Goal: Transaction & Acquisition: Subscribe to service/newsletter

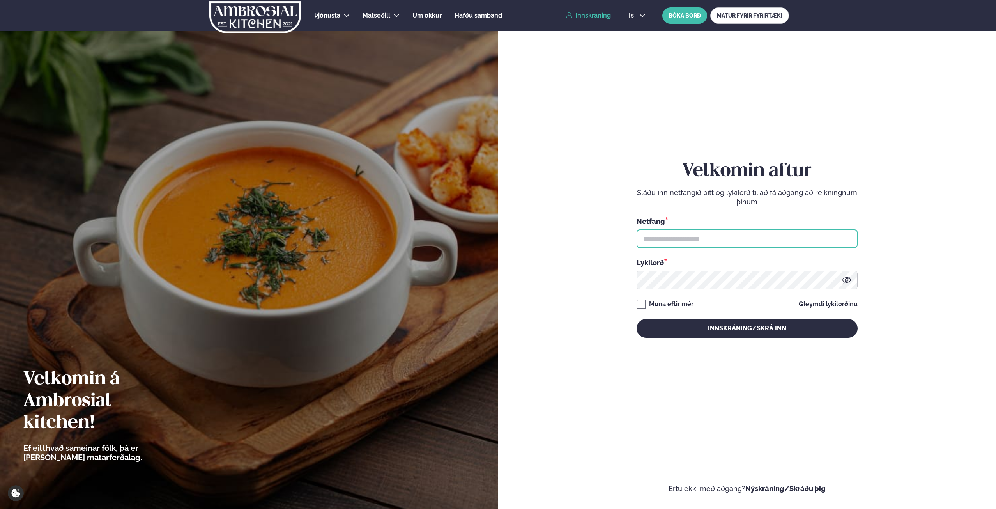
click at [807, 232] on input "text" at bounding box center [747, 238] width 221 height 19
click at [707, 241] on input "text" at bounding box center [747, 238] width 221 height 19
type input "**********"
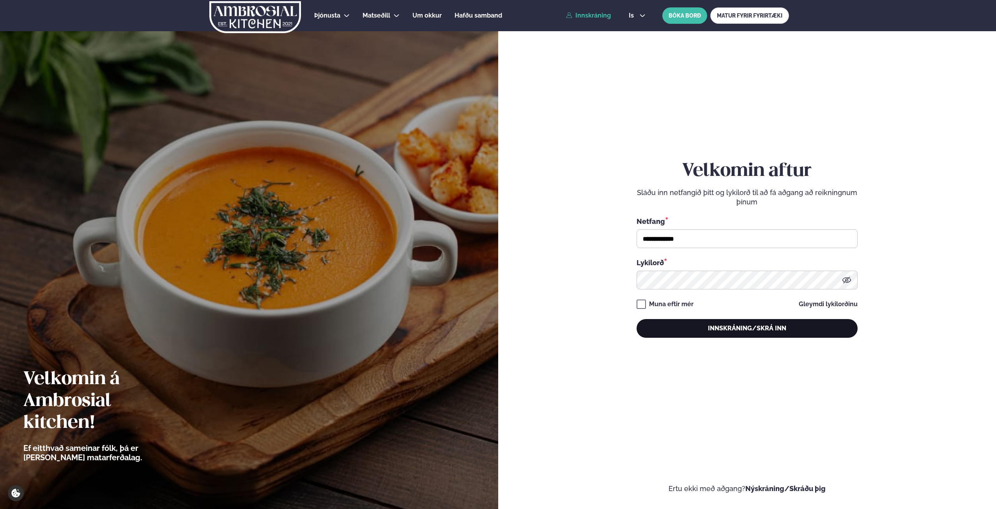
click at [741, 329] on button "Innskráning/Skrá inn" at bounding box center [747, 328] width 221 height 19
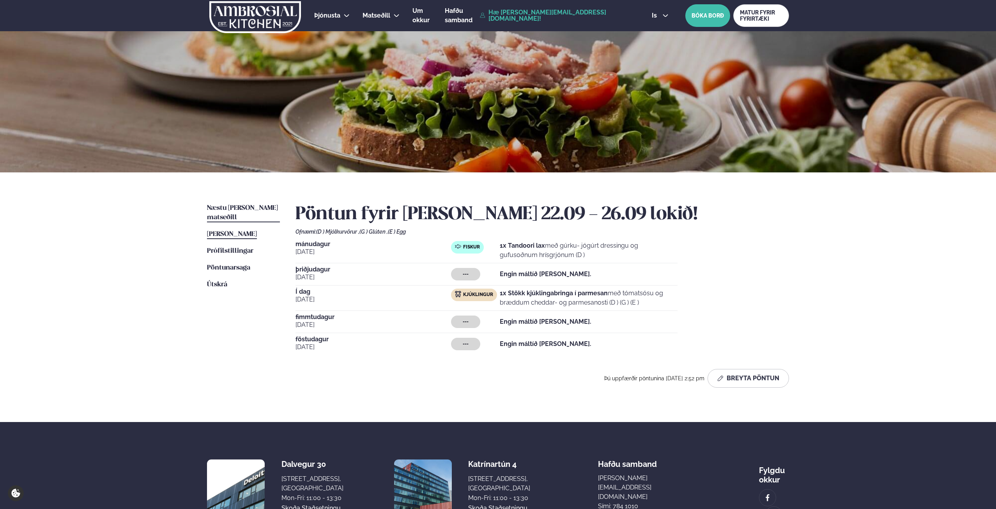
click at [235, 206] on span "Næstu [PERSON_NAME] matseðill" at bounding box center [242, 213] width 71 height 16
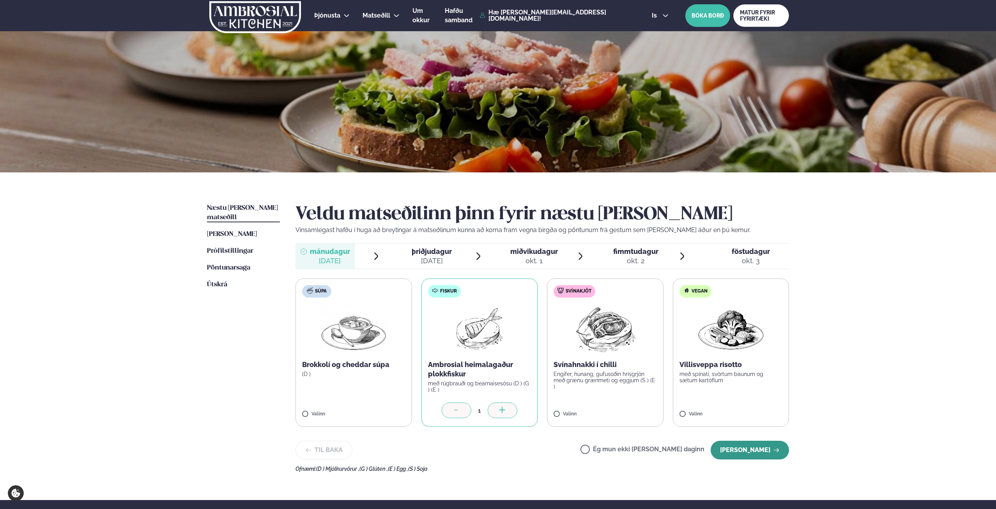
click at [754, 451] on button "[PERSON_NAME]" at bounding box center [750, 450] width 78 height 19
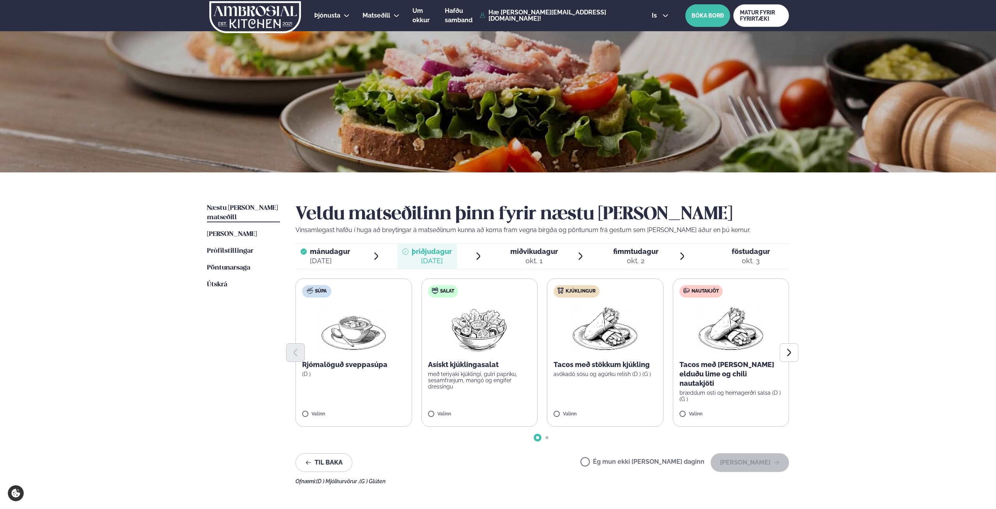
click at [545, 256] on div "okt. 1" at bounding box center [534, 260] width 48 height 9
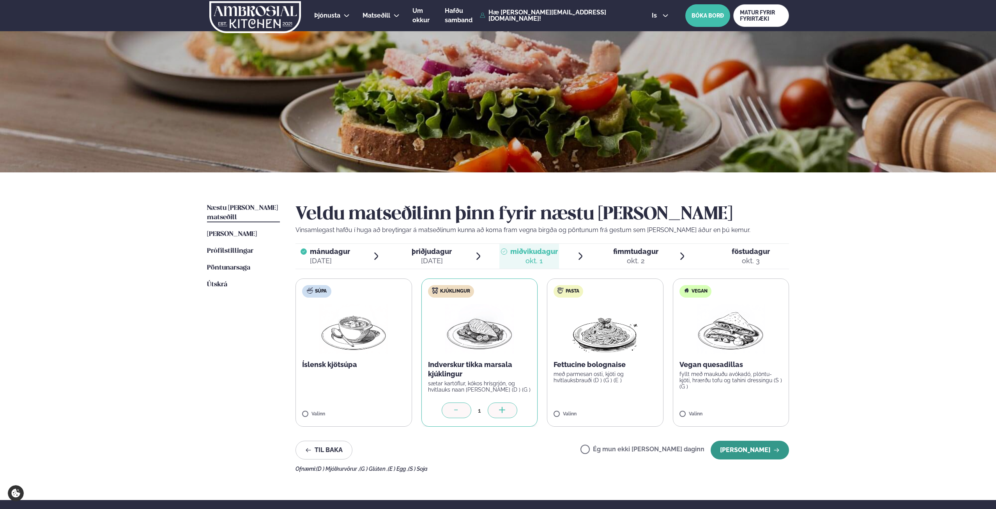
click at [749, 446] on button "[PERSON_NAME]" at bounding box center [750, 450] width 78 height 19
